Goal: Transaction & Acquisition: Purchase product/service

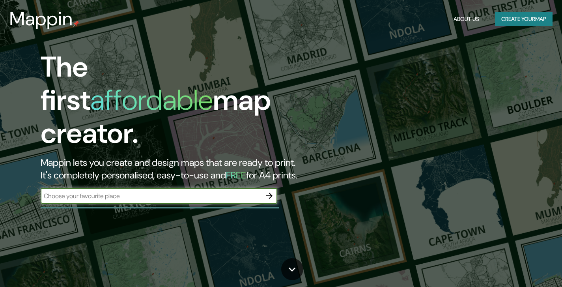
click at [171, 191] on input "text" at bounding box center [151, 195] width 221 height 9
type input "D"
type input "bARCELONA"
click at [268, 191] on icon "button" at bounding box center [269, 195] width 9 height 9
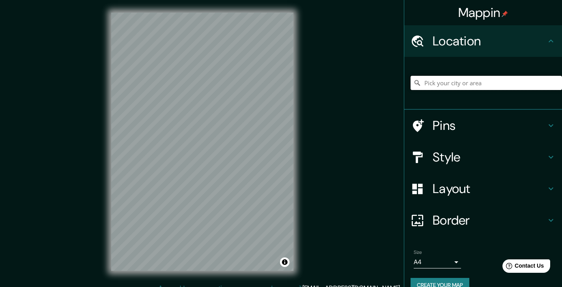
click at [446, 82] on input "Pick your city or area" at bounding box center [486, 83] width 151 height 14
paste input "[STREET_ADDRESS][PERSON_NAME]"
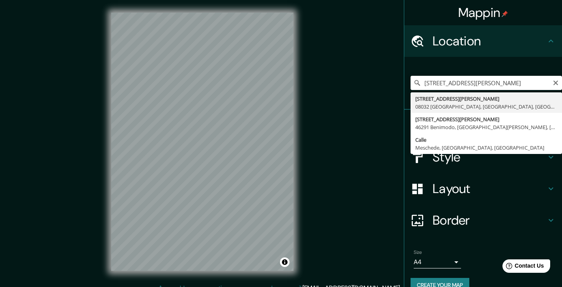
type input "[STREET_ADDRESS][PERSON_NAME]"
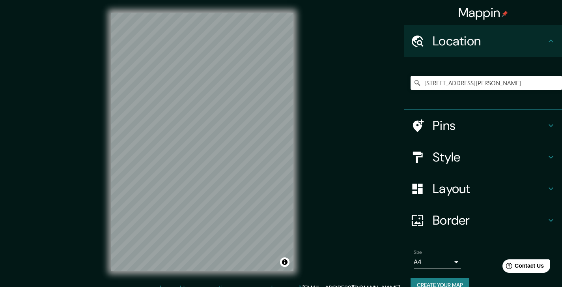
click at [458, 130] on h4 "Pins" at bounding box center [490, 126] width 114 height 16
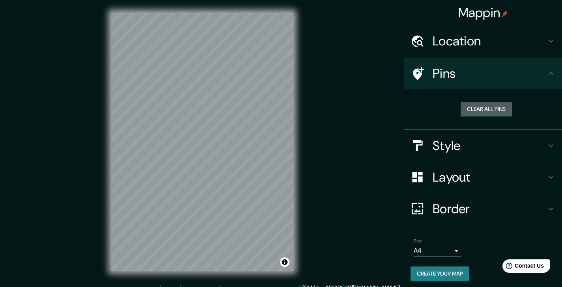
click at [481, 107] on button "Clear all pins" at bounding box center [486, 109] width 51 height 15
click at [469, 110] on button "Clear all pins" at bounding box center [486, 109] width 51 height 15
click at [456, 151] on h4 "Style" at bounding box center [490, 146] width 114 height 16
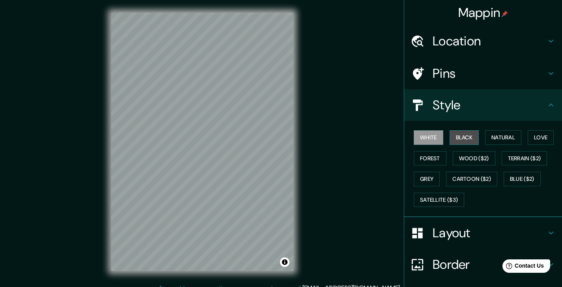
click at [461, 143] on button "Black" at bounding box center [465, 137] width 30 height 15
click at [426, 155] on button "Forest" at bounding box center [430, 158] width 33 height 15
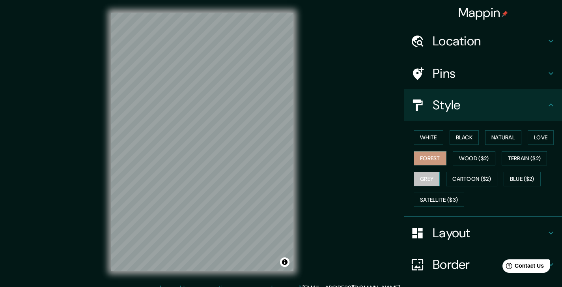
click at [426, 175] on button "Grey" at bounding box center [427, 179] width 26 height 15
click at [508, 140] on button "Natural" at bounding box center [503, 137] width 36 height 15
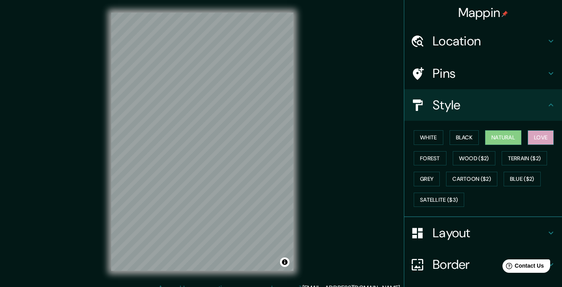
click at [547, 136] on button "Love" at bounding box center [541, 137] width 26 height 15
click at [534, 154] on button "Terrain ($2)" at bounding box center [525, 158] width 46 height 15
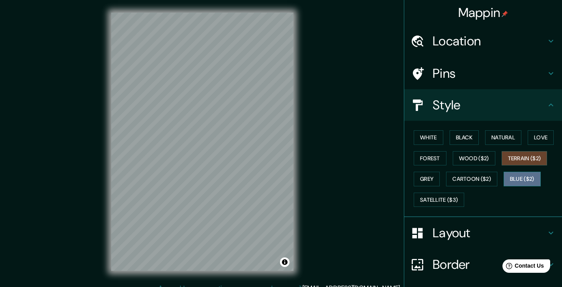
click at [518, 176] on button "Blue ($2)" at bounding box center [522, 179] width 37 height 15
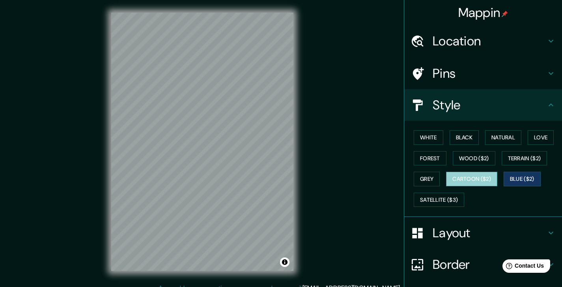
click at [478, 178] on button "Cartoon ($2)" at bounding box center [471, 179] width 51 height 15
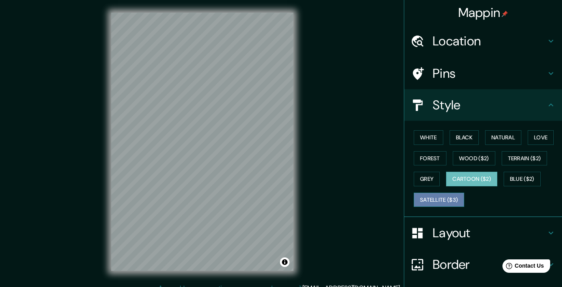
click at [442, 197] on button "Satellite ($3)" at bounding box center [439, 200] width 50 height 15
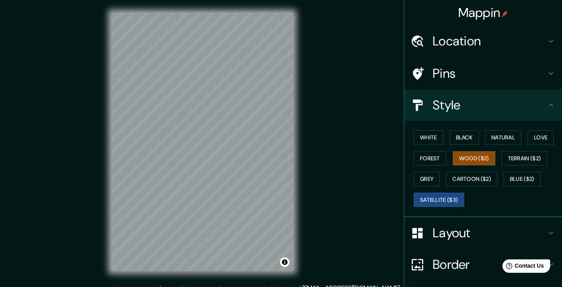
click at [469, 159] on button "Wood ($2)" at bounding box center [474, 158] width 43 height 15
click at [429, 159] on button "Forest" at bounding box center [430, 158] width 33 height 15
click at [457, 159] on button "Wood ($2)" at bounding box center [474, 158] width 43 height 15
click at [483, 77] on h4 "Pins" at bounding box center [490, 73] width 114 height 16
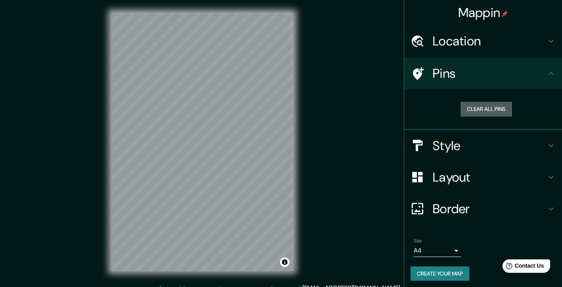
click at [466, 111] on button "Clear all pins" at bounding box center [486, 109] width 51 height 15
click at [452, 179] on h4 "Layout" at bounding box center [490, 177] width 114 height 16
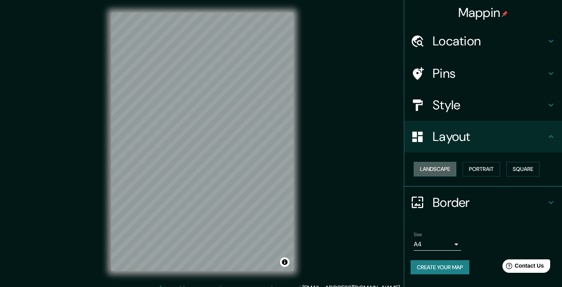
click at [435, 167] on button "Landscape" at bounding box center [435, 169] width 43 height 15
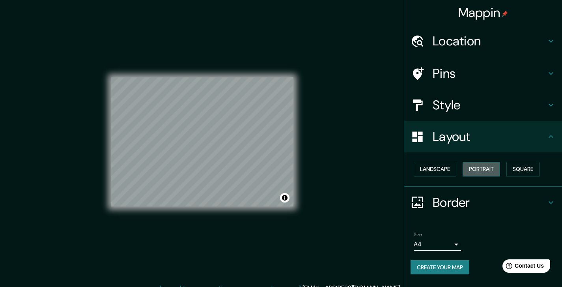
click at [469, 169] on button "Portrait" at bounding box center [481, 169] width 37 height 15
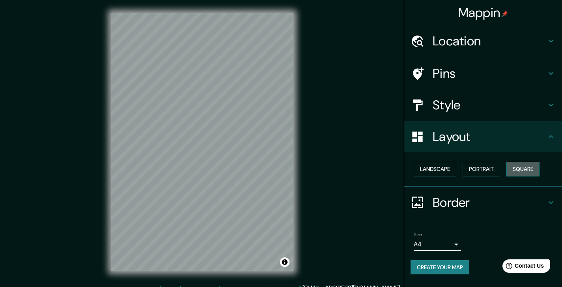
click at [515, 167] on button "Square" at bounding box center [523, 169] width 33 height 15
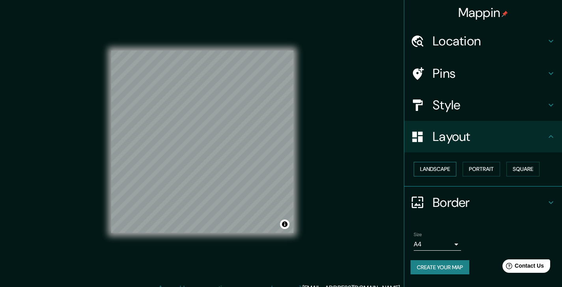
click at [445, 167] on button "Landscape" at bounding box center [435, 169] width 43 height 15
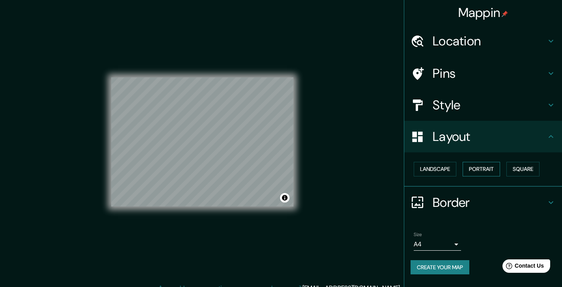
click at [473, 165] on button "Portrait" at bounding box center [481, 169] width 37 height 15
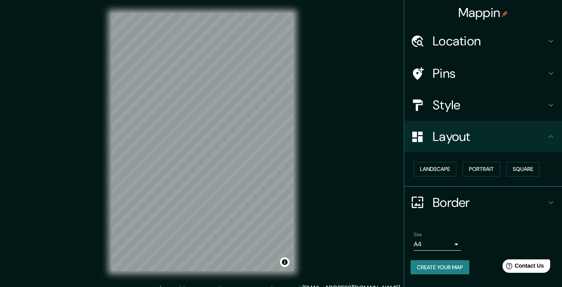
click at [451, 200] on h4 "Border" at bounding box center [490, 202] width 114 height 16
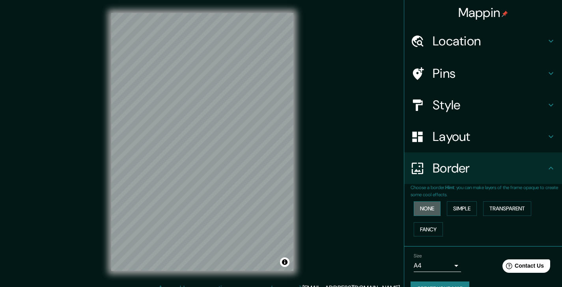
click at [432, 208] on button "None" at bounding box center [427, 208] width 27 height 15
click at [456, 208] on button "Simple" at bounding box center [462, 208] width 30 height 15
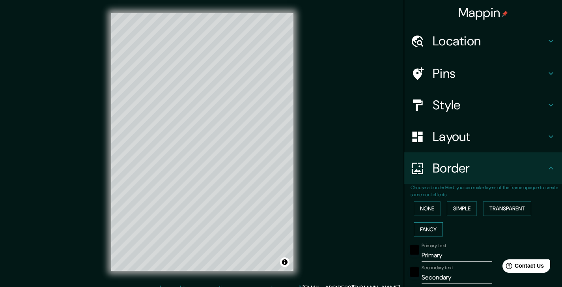
click at [426, 223] on button "Fancy" at bounding box center [428, 229] width 29 height 15
click at [492, 211] on button "Transparent" at bounding box center [507, 208] width 48 height 15
click at [421, 210] on button "None" at bounding box center [427, 208] width 27 height 15
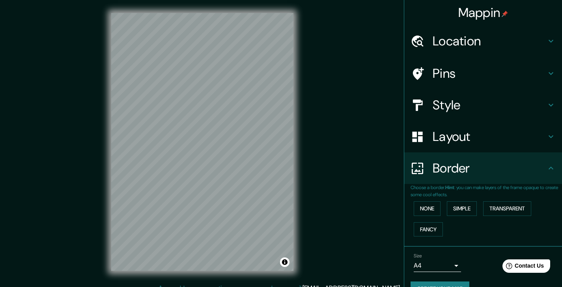
click at [458, 110] on h4 "Style" at bounding box center [490, 105] width 114 height 16
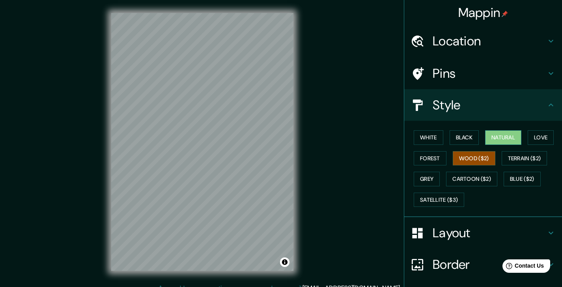
click at [512, 137] on button "Natural" at bounding box center [503, 137] width 36 height 15
click at [507, 160] on button "Terrain ($2)" at bounding box center [525, 158] width 46 height 15
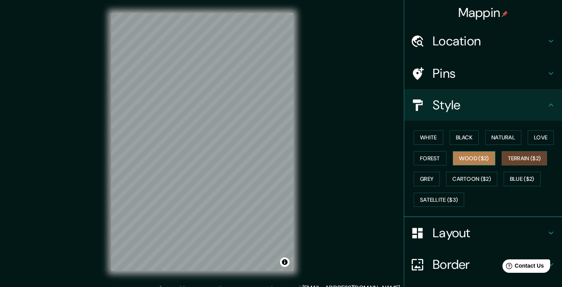
click at [479, 160] on button "Wood ($2)" at bounding box center [474, 158] width 43 height 15
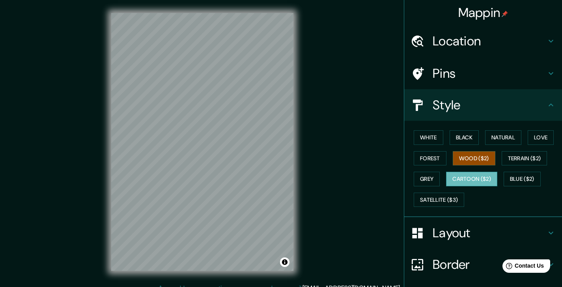
click at [478, 177] on button "Cartoon ($2)" at bounding box center [471, 179] width 51 height 15
click at [509, 176] on button "Blue ($2)" at bounding box center [522, 179] width 37 height 15
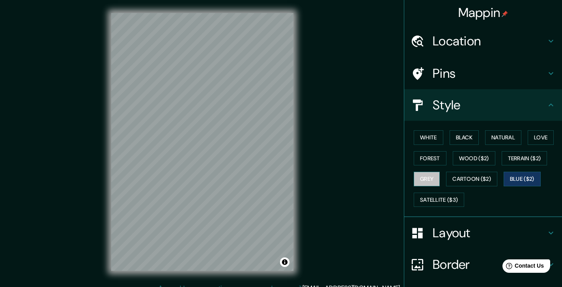
click at [422, 176] on button "Grey" at bounding box center [427, 179] width 26 height 15
click at [423, 156] on button "Forest" at bounding box center [430, 158] width 33 height 15
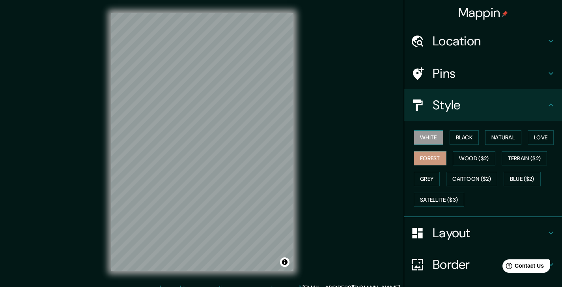
click at [426, 137] on button "White" at bounding box center [429, 137] width 30 height 15
click at [428, 196] on button "Satellite ($3)" at bounding box center [439, 200] width 50 height 15
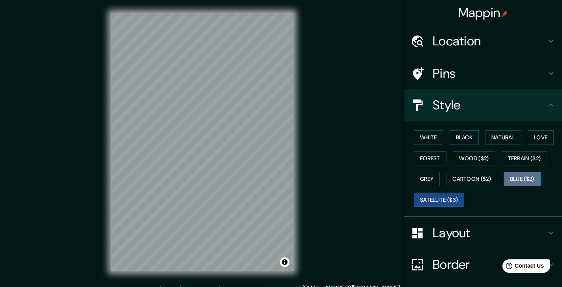
click at [507, 179] on button "Blue ($2)" at bounding box center [522, 179] width 37 height 15
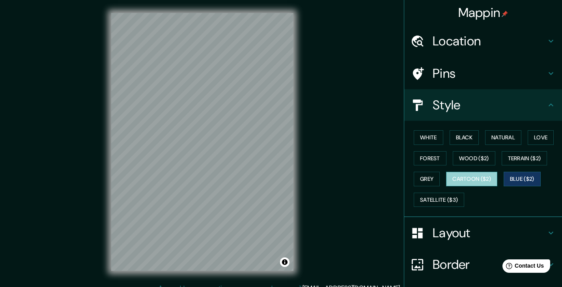
click at [474, 176] on button "Cartoon ($2)" at bounding box center [471, 179] width 51 height 15
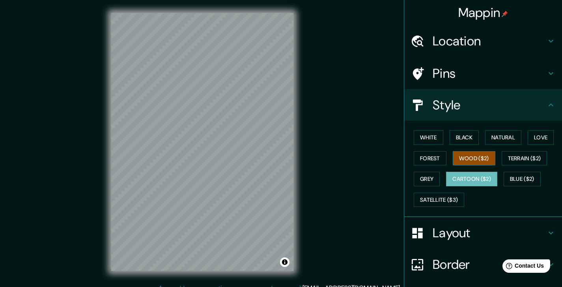
click at [473, 155] on button "Wood ($2)" at bounding box center [474, 158] width 43 height 15
